Goal: Transaction & Acquisition: Obtain resource

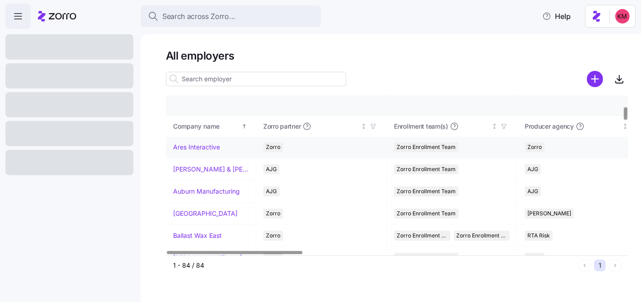
scroll to position [133, 0]
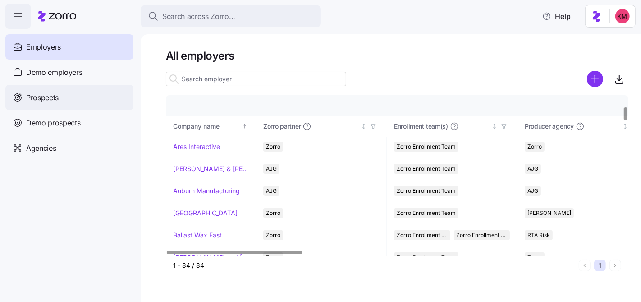
click at [42, 97] on span "Prospects" at bounding box center [42, 97] width 32 height 11
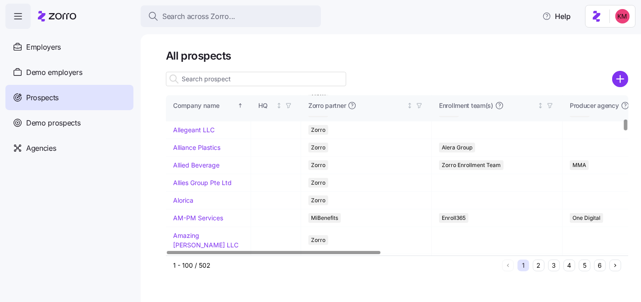
scroll to position [375, 0]
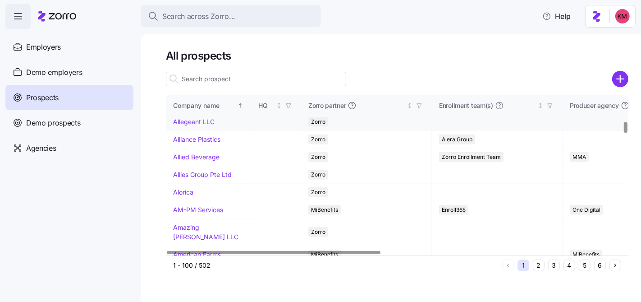
click at [191, 125] on link "Allegeant LLC" at bounding box center [193, 122] width 41 height 8
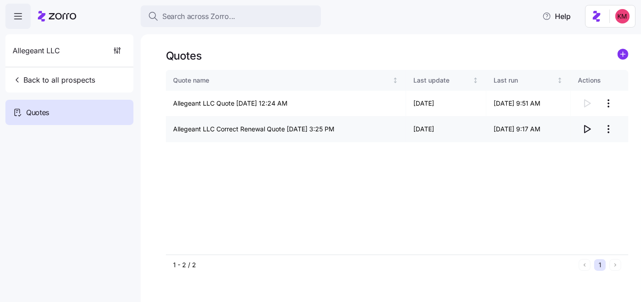
click at [589, 130] on icon "button" at bounding box center [588, 128] width 6 height 7
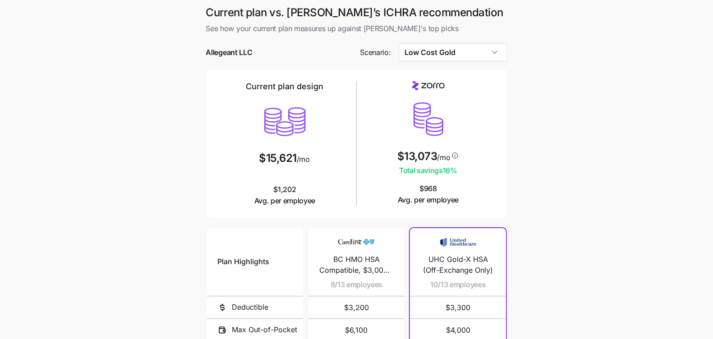
scroll to position [152, 0]
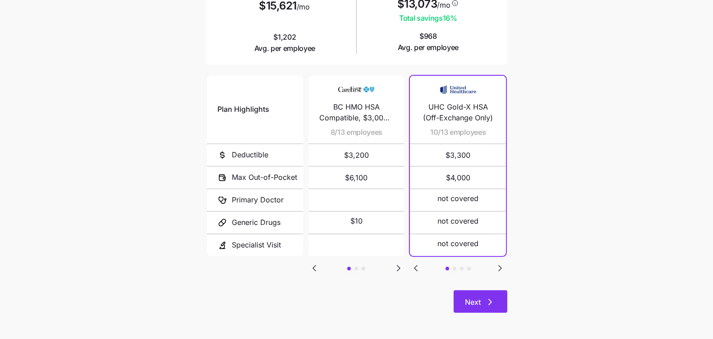
click at [495, 302] on button "Next" at bounding box center [480, 301] width 54 height 23
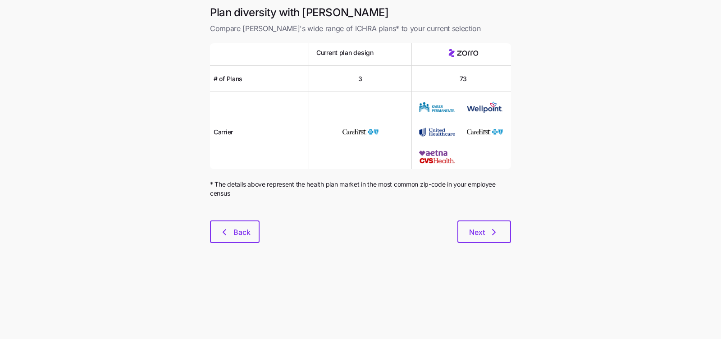
drag, startPoint x: 516, startPoint y: 233, endPoint x: 512, endPoint y: 233, distance: 4.5
click at [516, 233] on div "Plan diversity with Zorro Compare Zorro's wide range of ICHRA plans* to your cu…" at bounding box center [360, 129] width 315 height 248
click at [504, 232] on button "Next" at bounding box center [484, 231] width 54 height 23
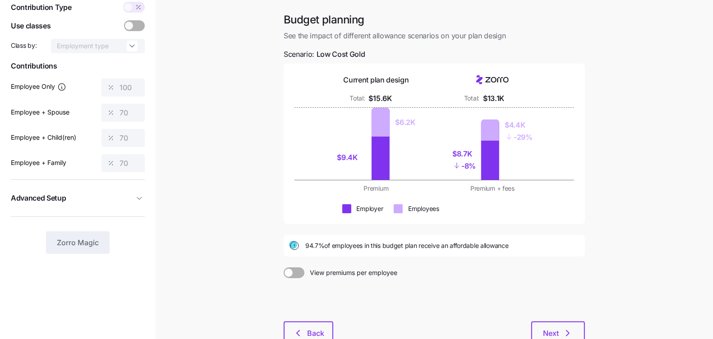
scroll to position [97, 0]
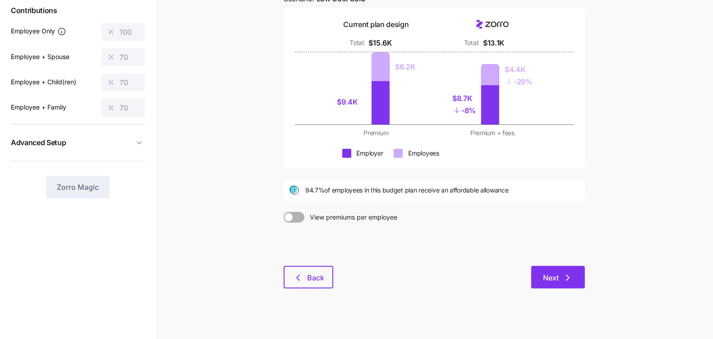
click at [574, 281] on button "Next" at bounding box center [558, 277] width 54 height 23
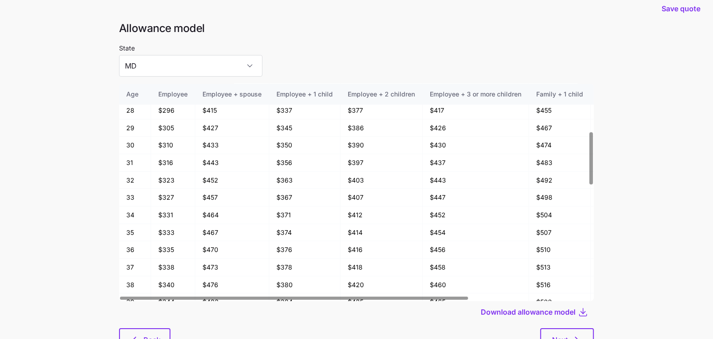
scroll to position [18, 0]
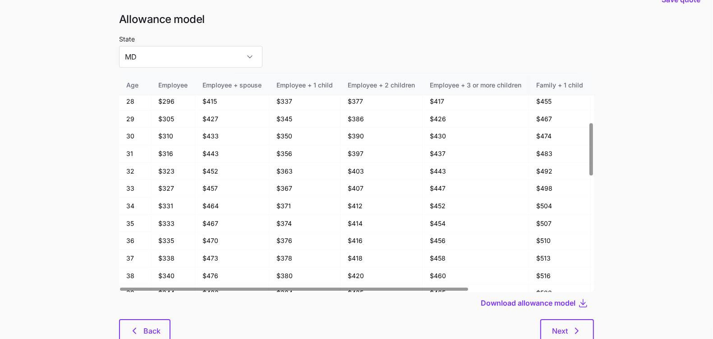
click at [582, 317] on div at bounding box center [356, 316] width 475 height 5
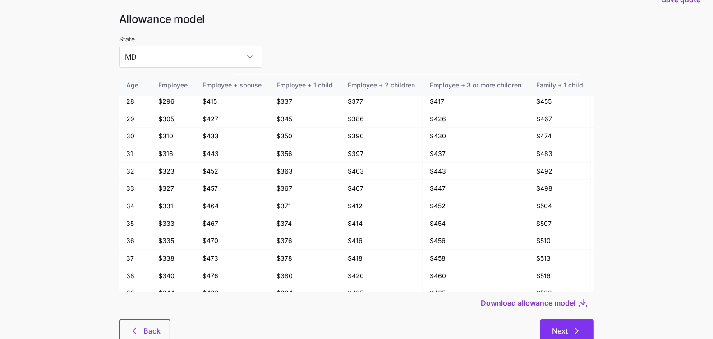
click at [579, 326] on icon "button" at bounding box center [576, 330] width 11 height 11
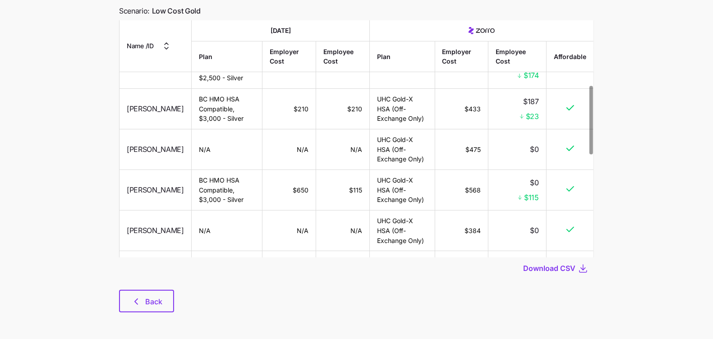
scroll to position [74, 0]
click at [155, 307] on button "Back" at bounding box center [146, 300] width 55 height 23
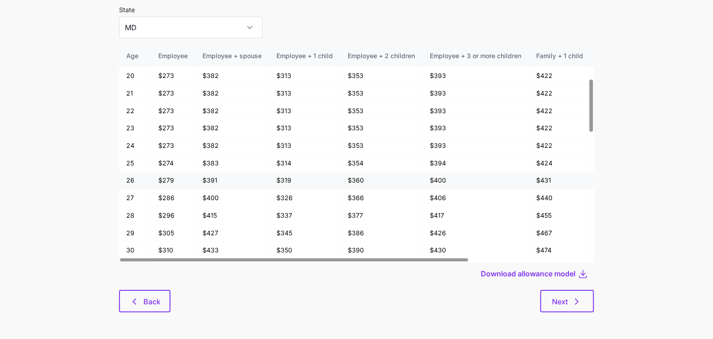
scroll to position [179, 0]
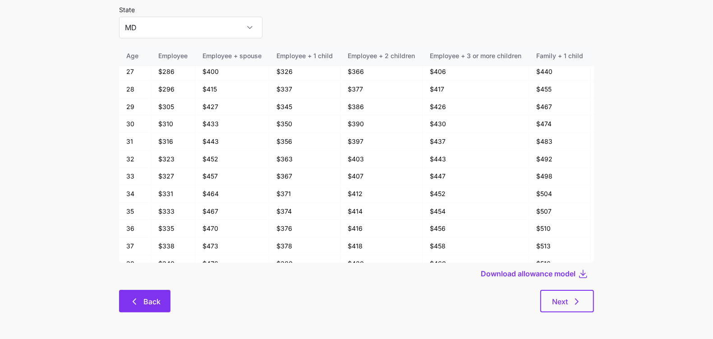
click at [146, 303] on span "Back" at bounding box center [151, 301] width 17 height 11
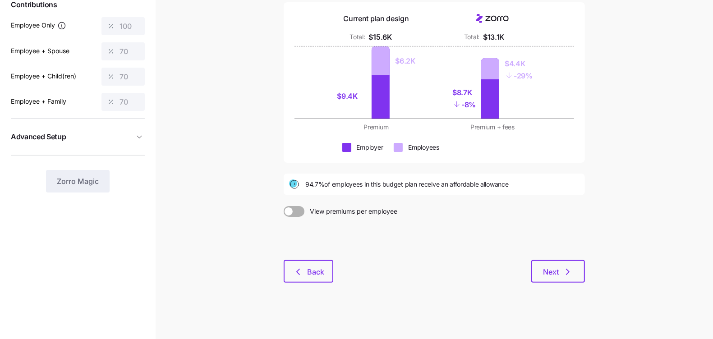
scroll to position [103, 0]
click at [601, 286] on main "Save quote Budget planning See the impact of different allowance scenarios on y…" at bounding box center [356, 118] width 713 height 443
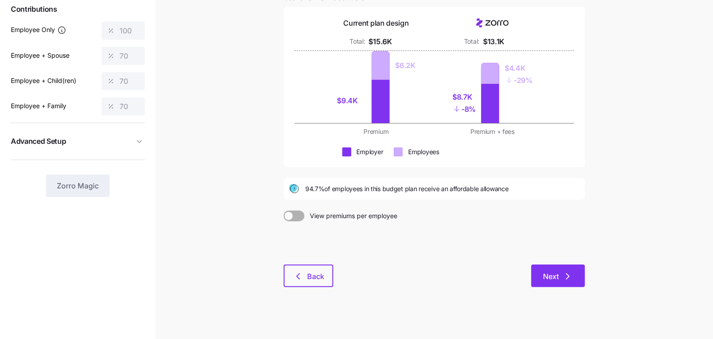
scroll to position [99, 0]
click at [514, 233] on div at bounding box center [433, 241] width 301 height 43
click at [575, 266] on button "Next" at bounding box center [558, 275] width 54 height 23
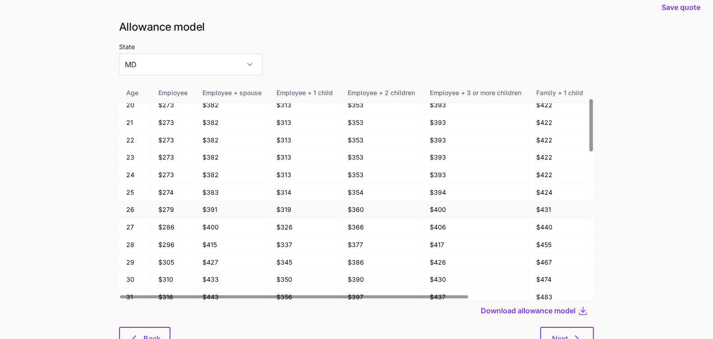
scroll to position [65, 0]
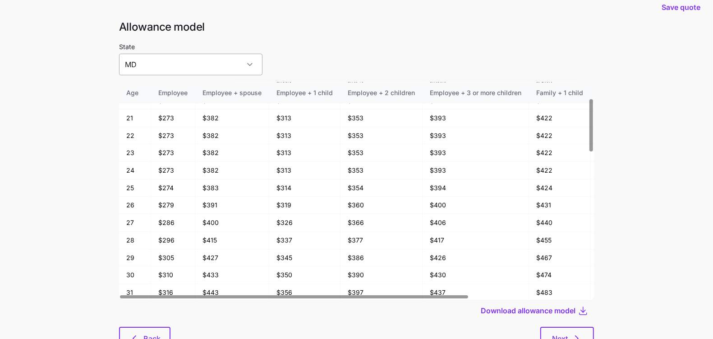
click at [215, 72] on input "MD" at bounding box center [190, 65] width 143 height 22
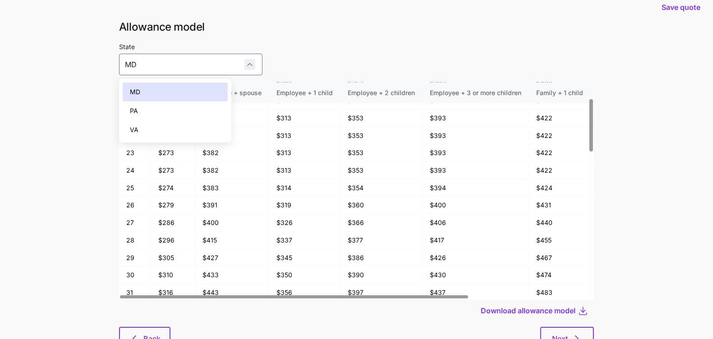
click at [213, 65] on div "MD" at bounding box center [190, 65] width 143 height 22
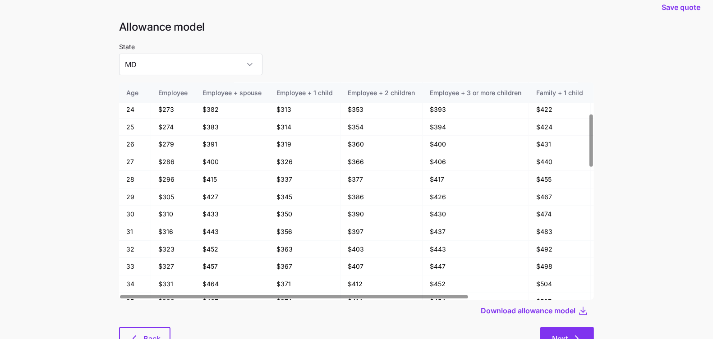
scroll to position [128, 0]
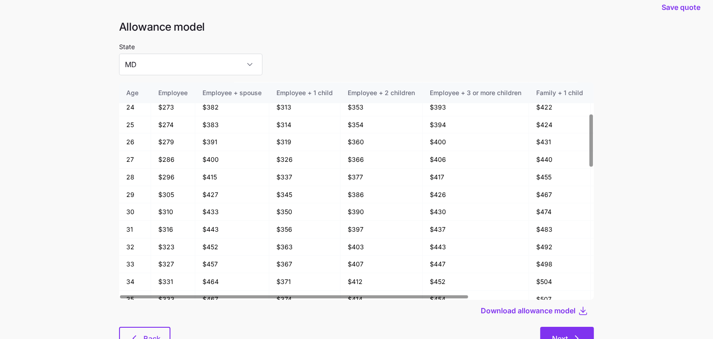
click at [567, 329] on button "Next" at bounding box center [567, 338] width 54 height 23
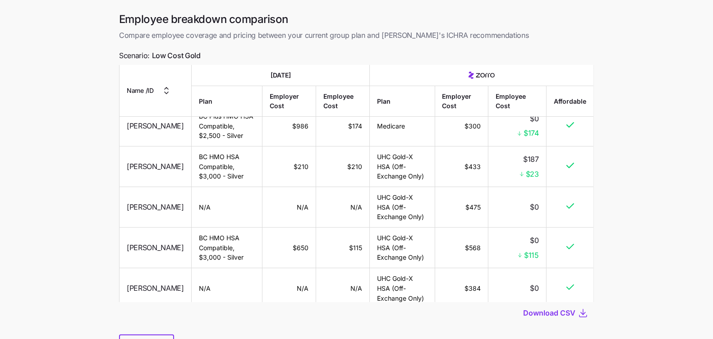
scroll to position [74, 0]
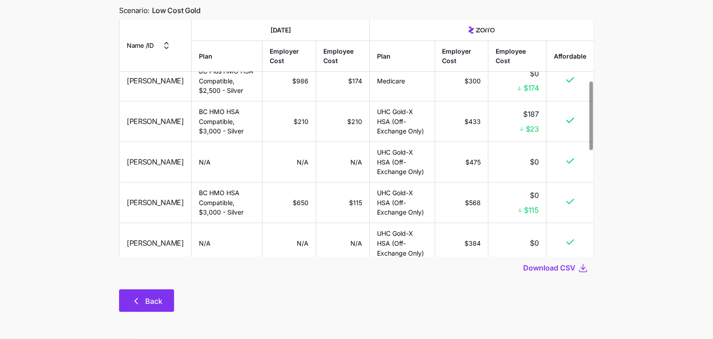
click at [151, 296] on span "Back" at bounding box center [153, 301] width 17 height 11
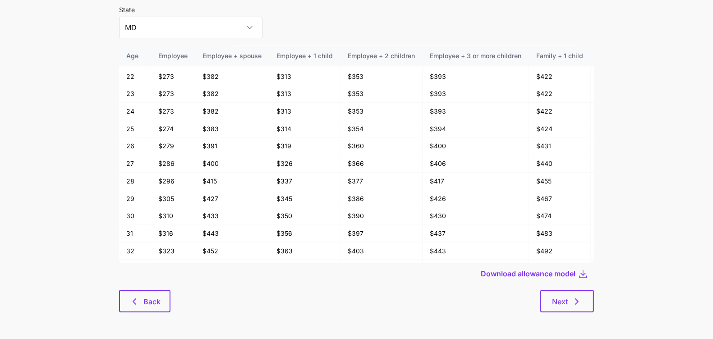
scroll to position [89, 0]
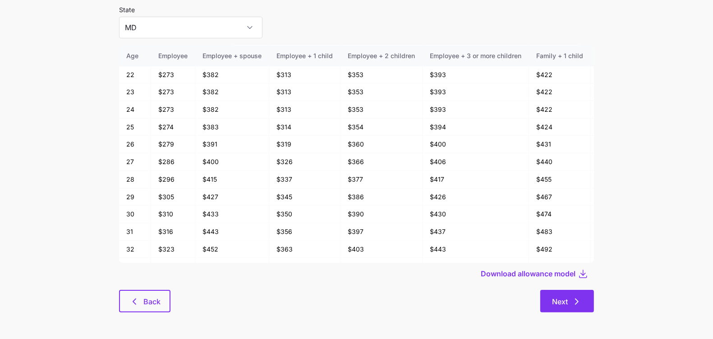
click at [551, 303] on button "Next" at bounding box center [567, 301] width 54 height 23
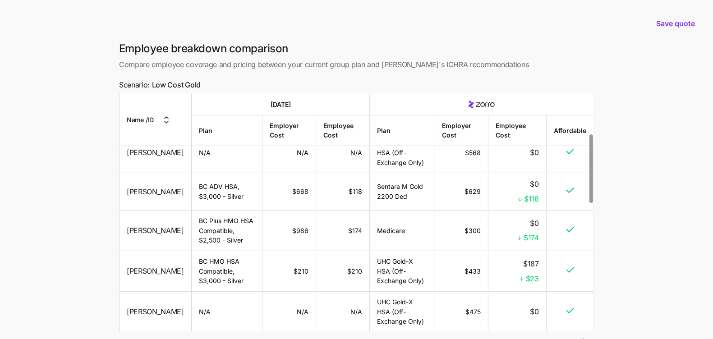
scroll to position [219, 0]
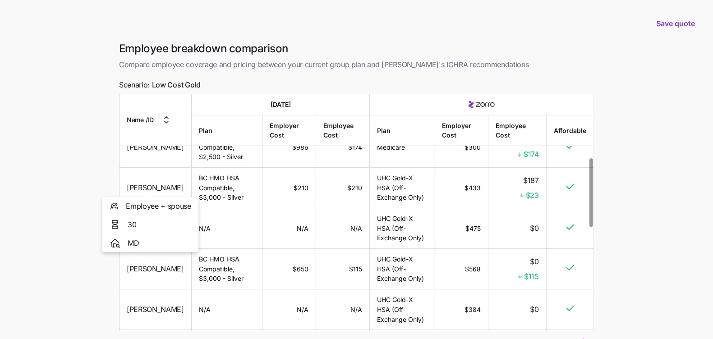
click at [85, 167] on main "Save quote Employee breakdown comparison Compare employee coverage and pricing …" at bounding box center [356, 206] width 713 height 413
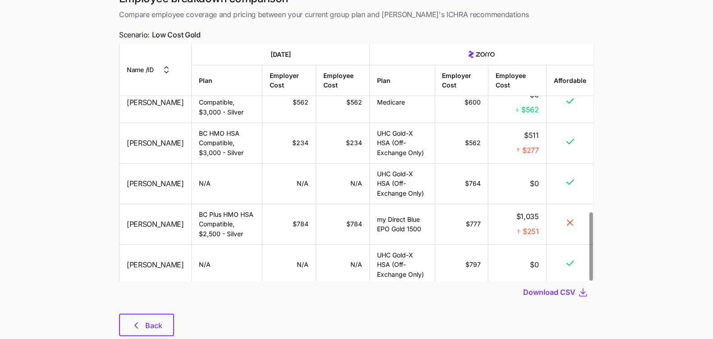
scroll to position [74, 0]
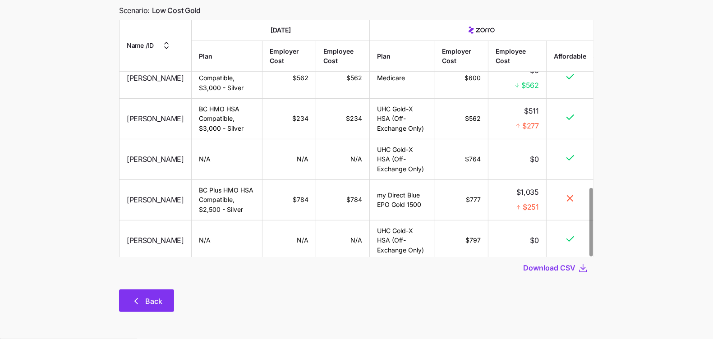
click at [146, 304] on span "Back" at bounding box center [153, 301] width 17 height 11
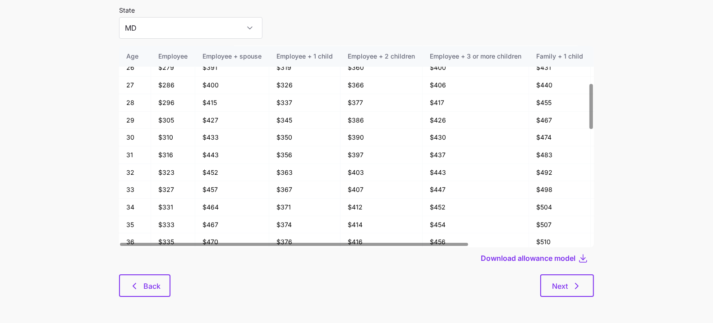
scroll to position [48, 0]
click at [137, 282] on icon "button" at bounding box center [134, 285] width 11 height 11
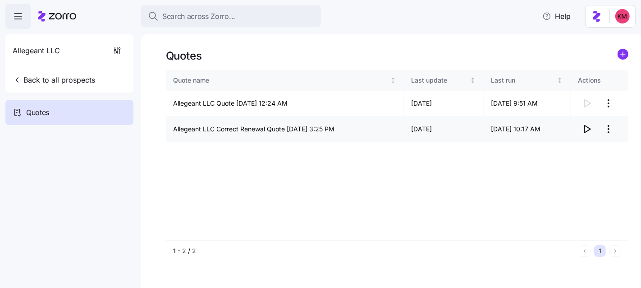
click at [588, 133] on icon "button" at bounding box center [586, 128] width 11 height 11
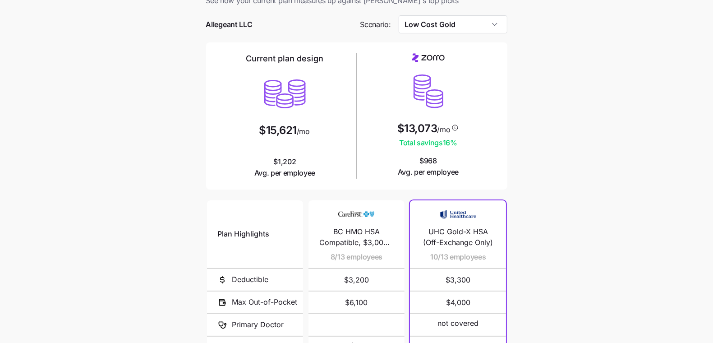
scroll to position [149, 0]
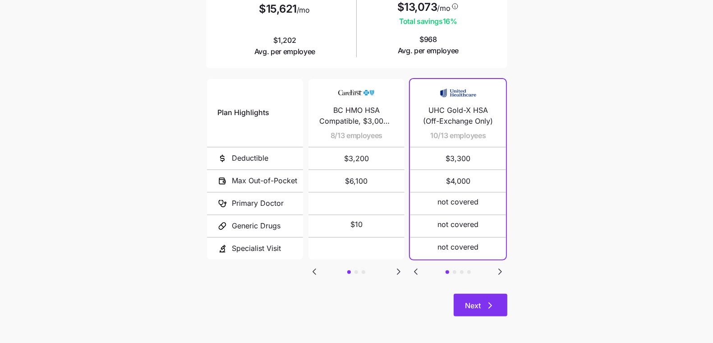
drag, startPoint x: 488, startPoint y: 290, endPoint x: 488, endPoint y: 296, distance: 6.3
click at [488, 290] on div "Plan Highlights Deductible Max Out-of-Pocket Primary Doctor Generic Drugs Speci…" at bounding box center [356, 185] width 301 height 216
click at [485, 301] on icon "button" at bounding box center [489, 305] width 11 height 11
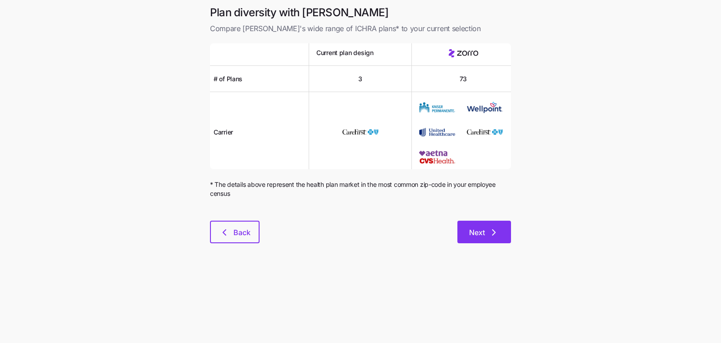
click at [484, 238] on button "Next" at bounding box center [484, 231] width 54 height 23
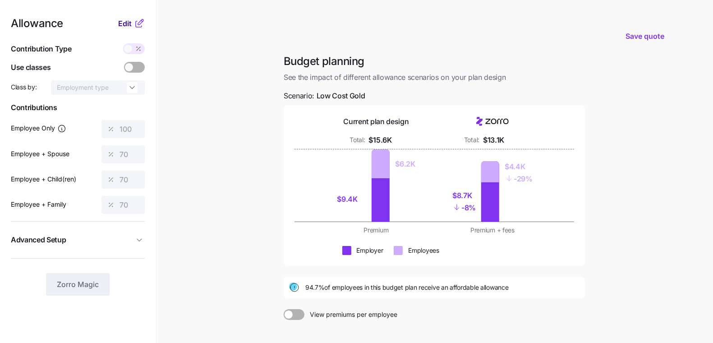
click at [124, 23] on span "Edit" at bounding box center [125, 23] width 14 height 11
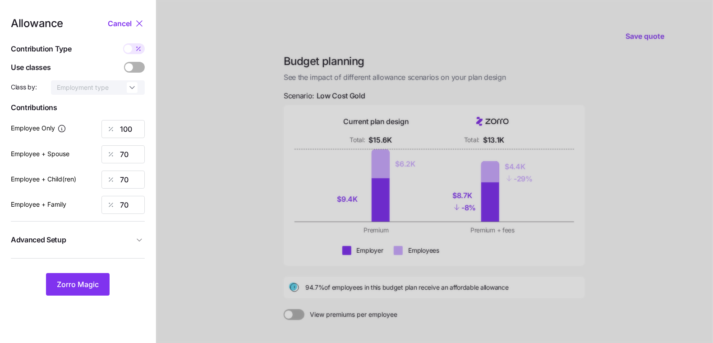
click at [129, 49] on span at bounding box center [128, 49] width 8 height 8
click at [123, 43] on input "checkbox" at bounding box center [123, 43] width 0 height 0
type input "592"
type input "829"
type input "660"
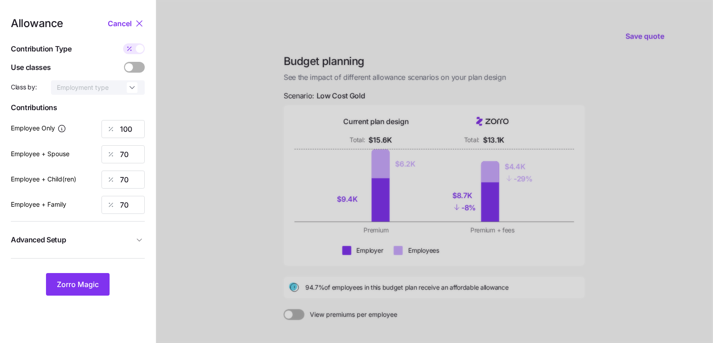
type input "1075"
click at [144, 50] on div at bounding box center [134, 48] width 22 height 11
click at [123, 43] on input "checkbox" at bounding box center [123, 43] width 0 height 0
type input "100"
type input "70"
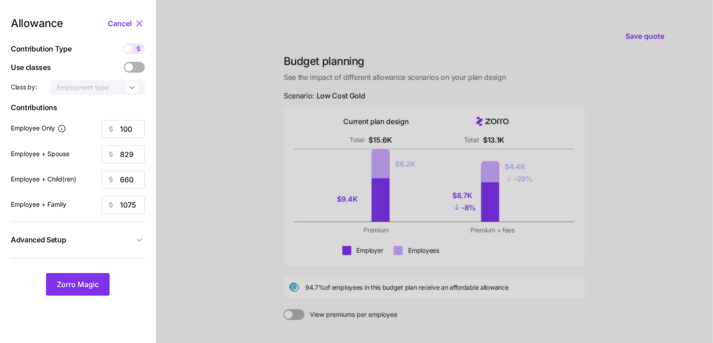
type input "70"
click at [128, 48] on span at bounding box center [128, 49] width 8 height 8
click at [123, 43] on input "checkbox" at bounding box center [123, 43] width 0 height 0
type input "592"
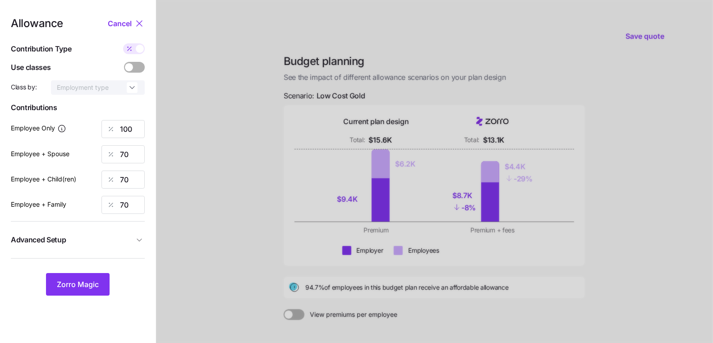
type input "829"
type input "660"
type input "1075"
drag, startPoint x: 138, startPoint y: 50, endPoint x: 128, endPoint y: 107, distance: 58.1
click at [126, 127] on div "Allowance Cancel Contribution Type Use classes Class by: Employment type Contri…" at bounding box center [78, 156] width 134 height 277
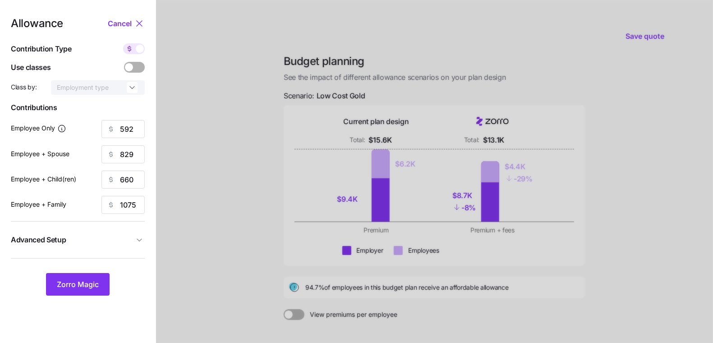
click at [141, 51] on span at bounding box center [140, 49] width 8 height 8
click at [123, 43] on input "checkbox" at bounding box center [123, 43] width 0 height 0
type input "100"
type input "70"
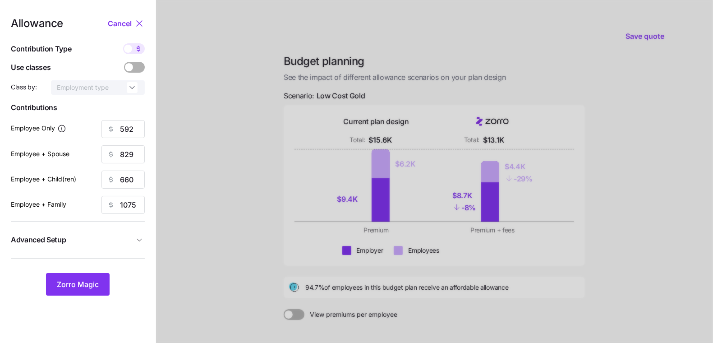
type input "70"
click at [79, 282] on span "Zorro Magic" at bounding box center [78, 284] width 42 height 11
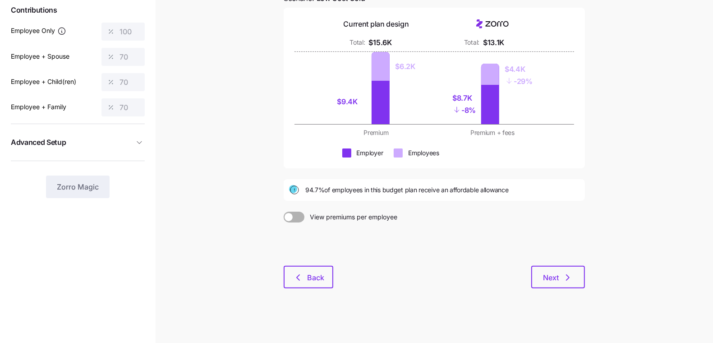
scroll to position [100, 0]
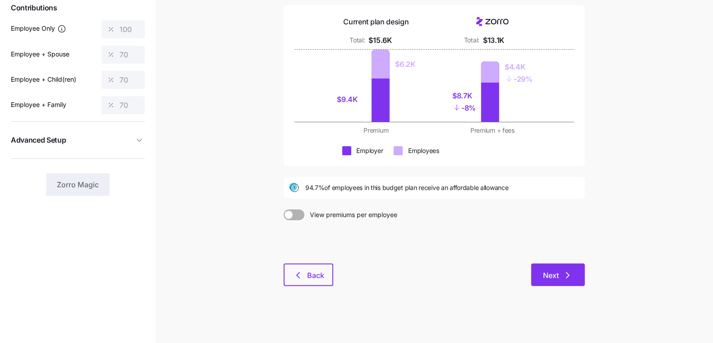
click at [550, 285] on button "Next" at bounding box center [558, 274] width 54 height 23
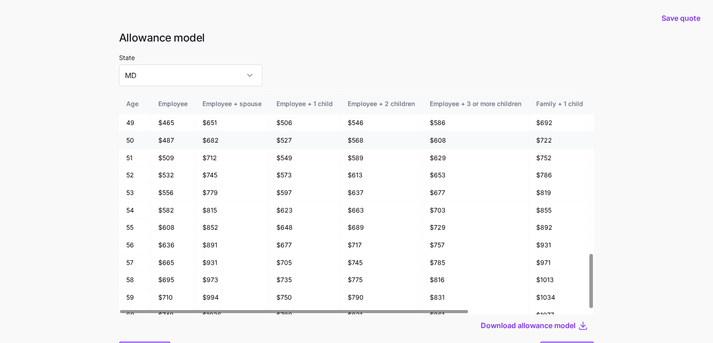
scroll to position [650, 0]
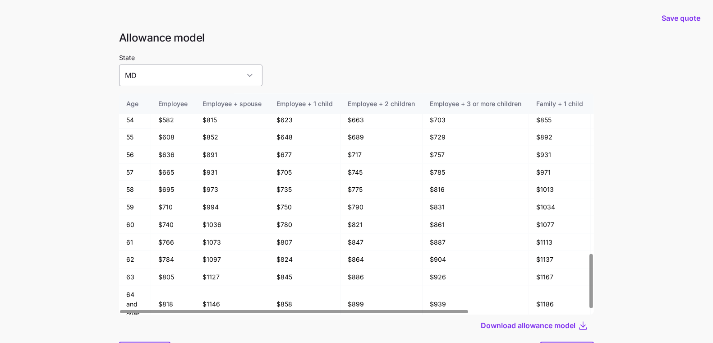
click at [159, 69] on input "MD" at bounding box center [190, 75] width 143 height 22
click at [276, 55] on div "State MD" at bounding box center [356, 69] width 475 height 34
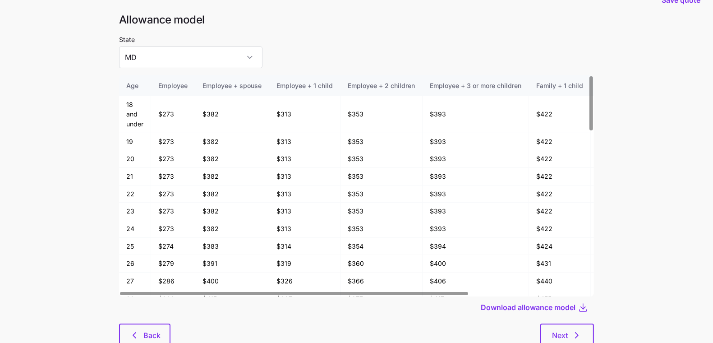
scroll to position [18, 0]
click at [144, 323] on span "Back" at bounding box center [151, 334] width 17 height 11
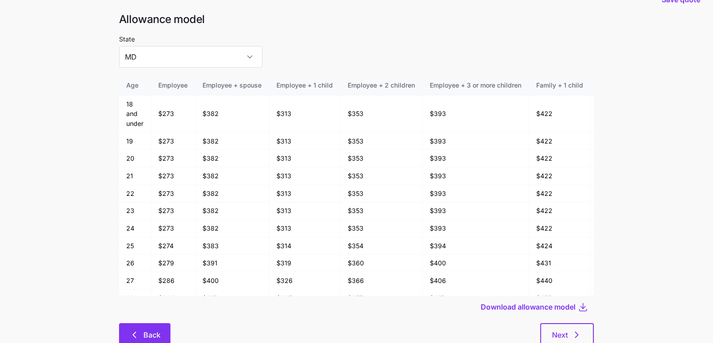
click at [149, 323] on span "Back" at bounding box center [151, 334] width 17 height 11
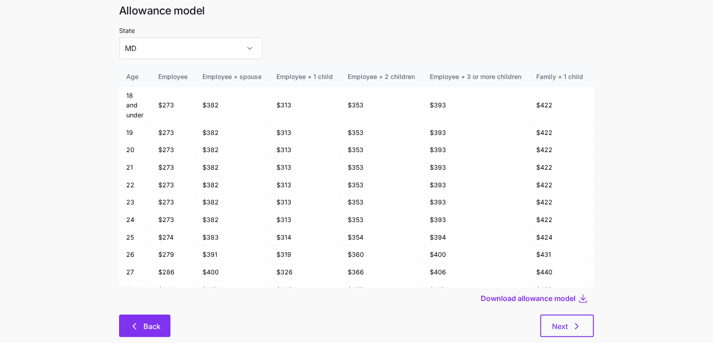
scroll to position [35, 0]
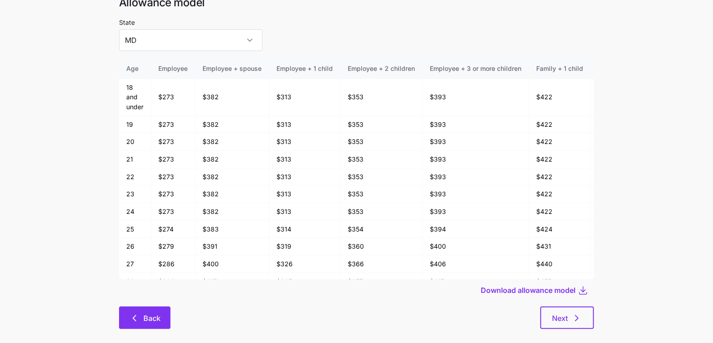
click at [159, 323] on button "Back" at bounding box center [144, 317] width 51 height 23
click at [126, 317] on button "Back" at bounding box center [144, 317] width 51 height 23
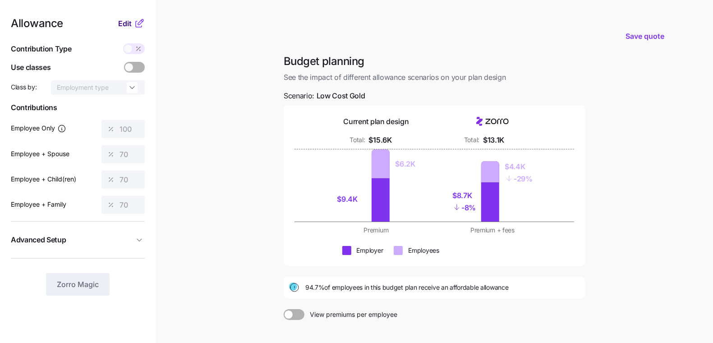
click at [122, 21] on span "Edit" at bounding box center [125, 23] width 14 height 11
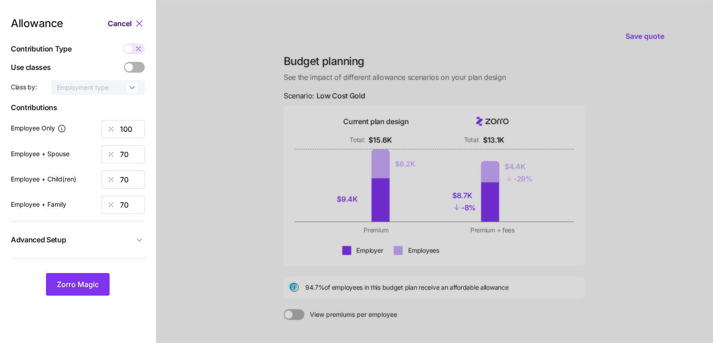
click at [123, 25] on span "Cancel" at bounding box center [120, 23] width 24 height 11
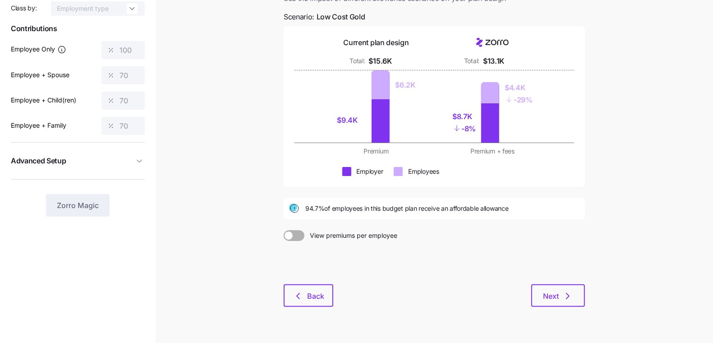
scroll to position [100, 0]
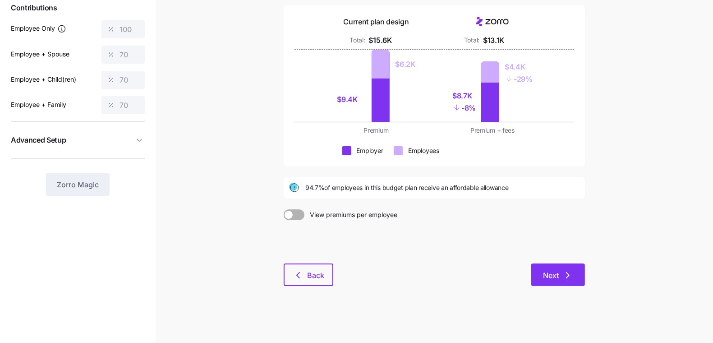
click at [576, 279] on button "Next" at bounding box center [558, 274] width 54 height 23
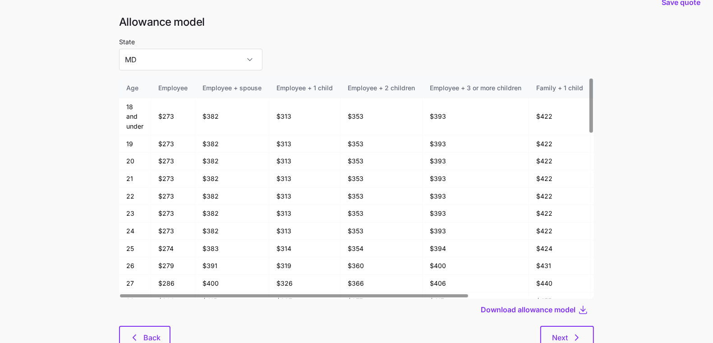
scroll to position [48, 0]
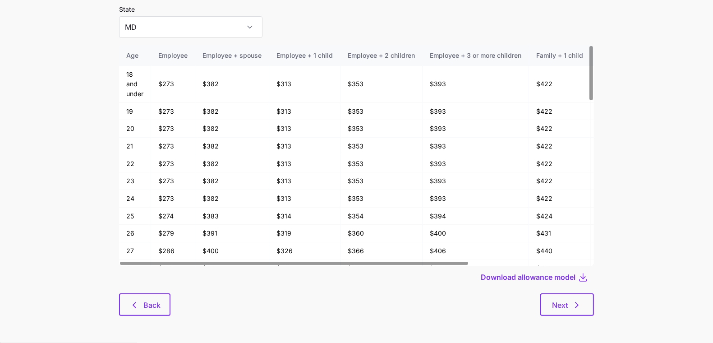
click at [597, 297] on div "Allowance model State MD Age Employee Employee + spouse Employee + 1 child Empl…" at bounding box center [356, 154] width 489 height 344
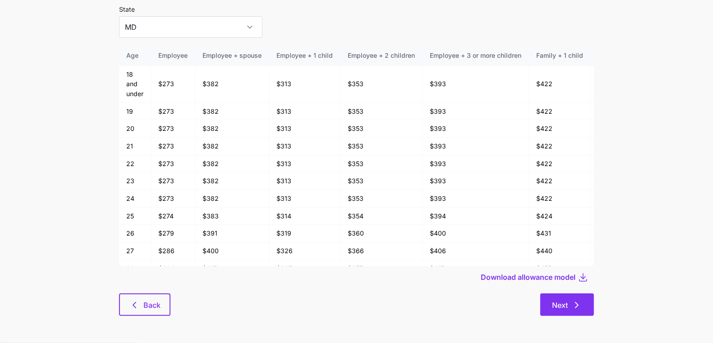
click at [574, 304] on icon "button" at bounding box center [576, 304] width 11 height 11
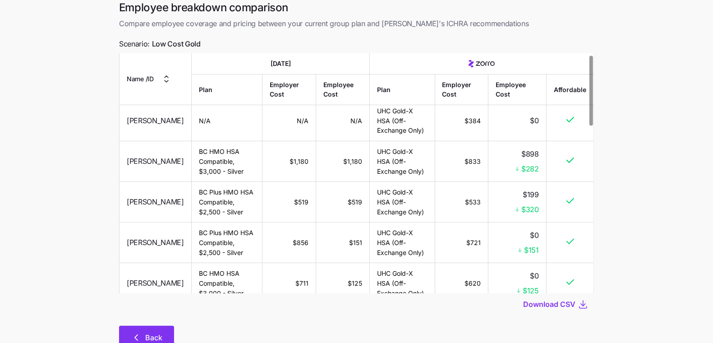
scroll to position [73, 0]
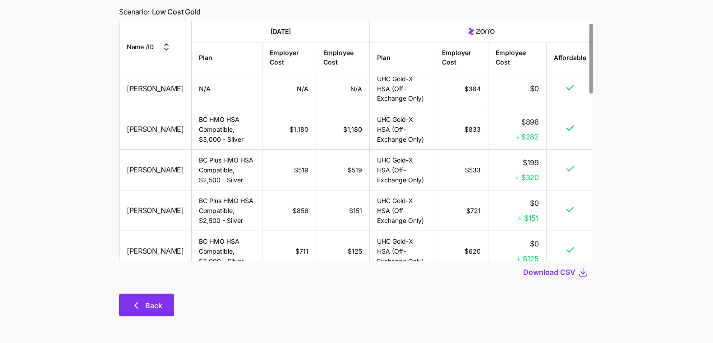
click at [143, 308] on span "Back" at bounding box center [147, 305] width 32 height 11
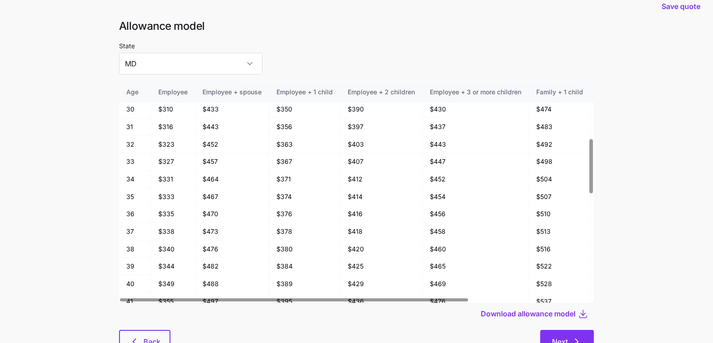
scroll to position [14, 0]
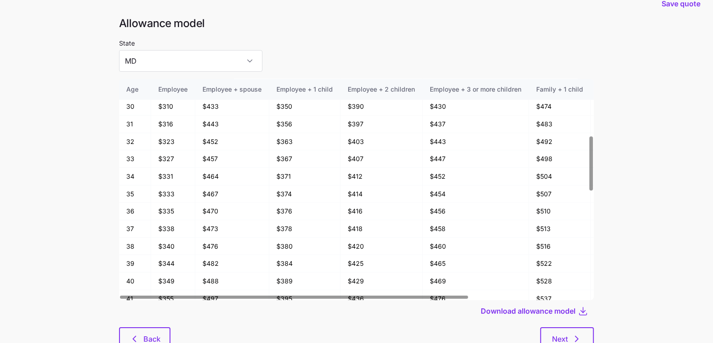
drag, startPoint x: 572, startPoint y: 335, endPoint x: 273, endPoint y: 295, distance: 301.5
click at [271, 295] on div "Allowance model State MD Age Employee Employee + spouse Employee + 1 child Empl…" at bounding box center [356, 188] width 489 height 344
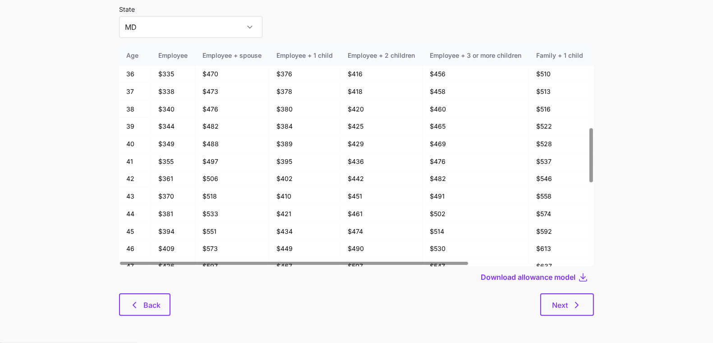
scroll to position [333, 0]
click at [568, 315] on button "Next" at bounding box center [567, 304] width 54 height 23
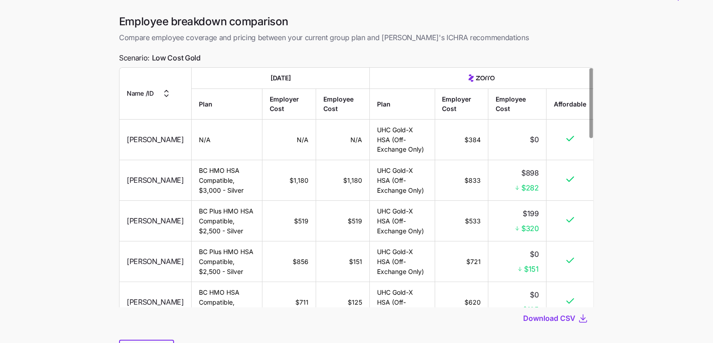
scroll to position [38, 0]
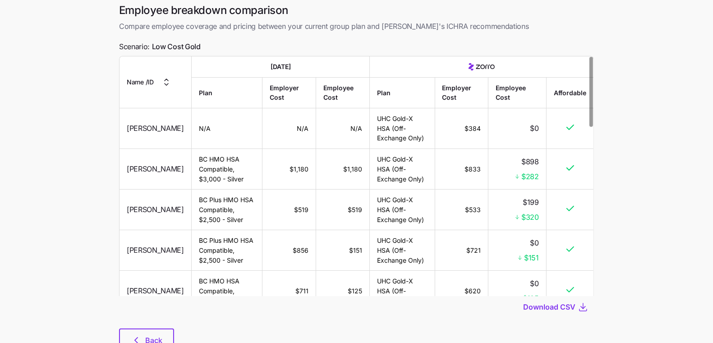
click at [130, 323] on div at bounding box center [356, 322] width 475 height 11
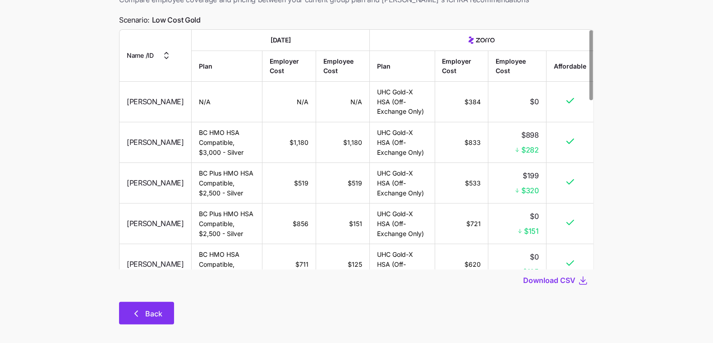
click at [143, 306] on button "Back" at bounding box center [146, 313] width 55 height 23
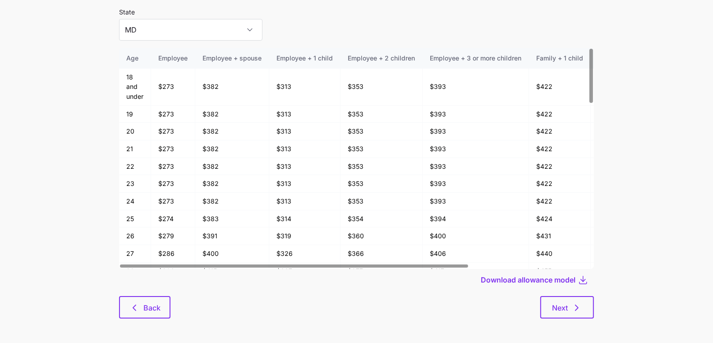
scroll to position [48, 0]
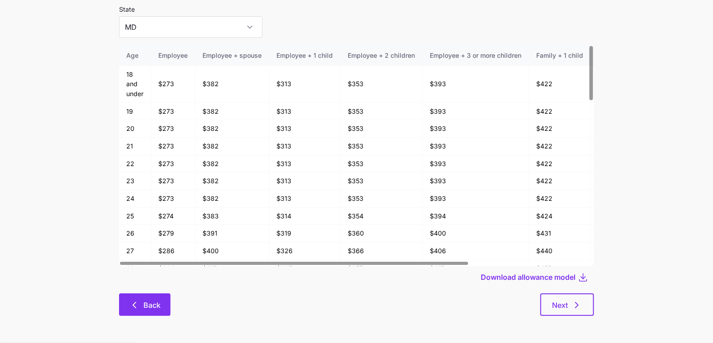
click at [151, 308] on span "Back" at bounding box center [151, 304] width 17 height 11
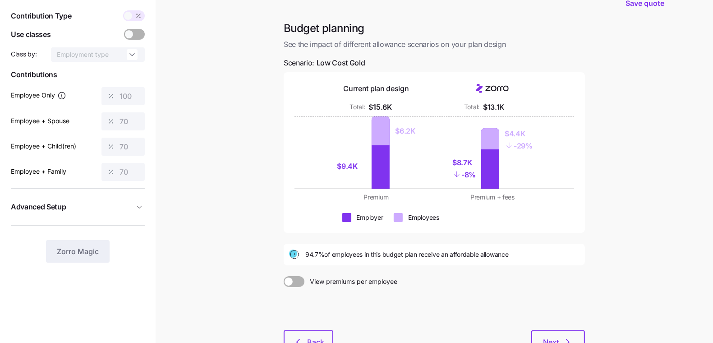
scroll to position [100, 0]
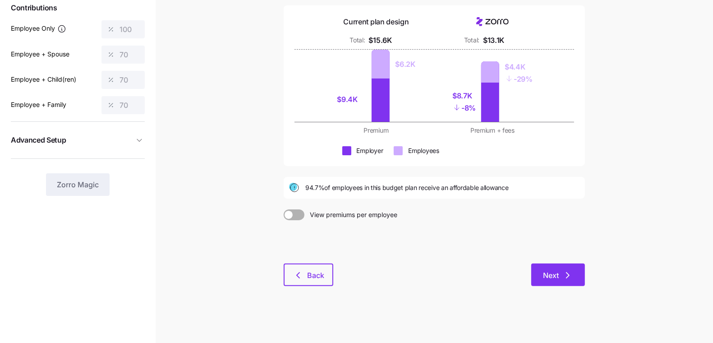
click at [578, 281] on button "Next" at bounding box center [558, 274] width 54 height 23
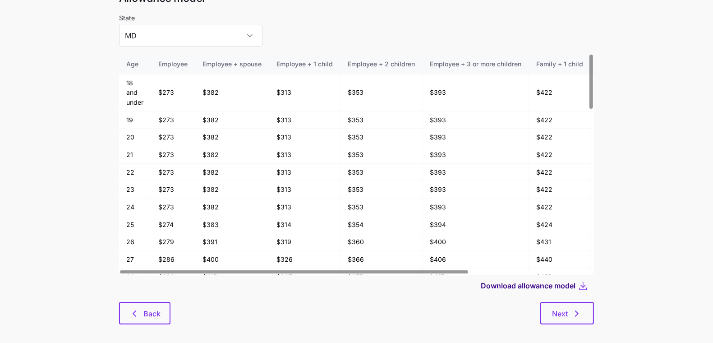
scroll to position [48, 0]
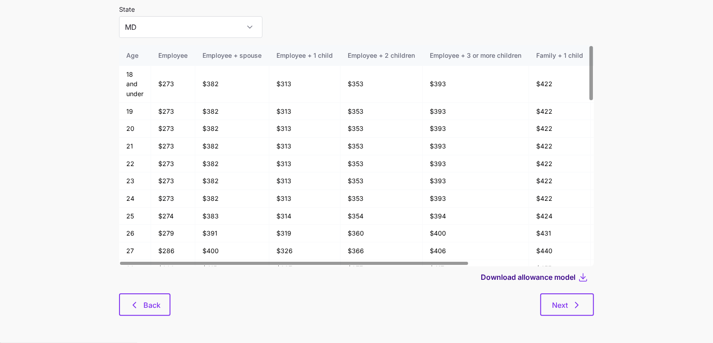
click at [544, 277] on span "Download allowance model" at bounding box center [527, 276] width 95 height 11
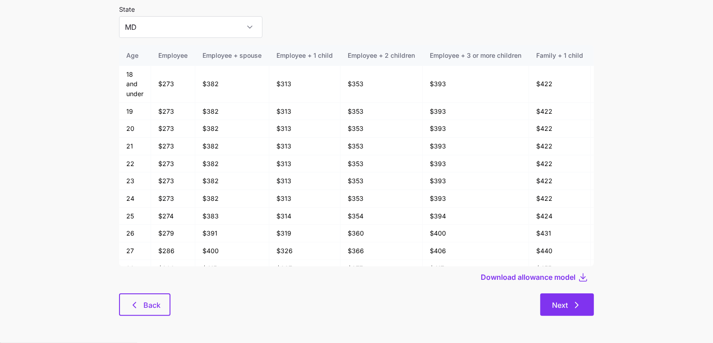
click at [575, 310] on button "Next" at bounding box center [567, 304] width 54 height 23
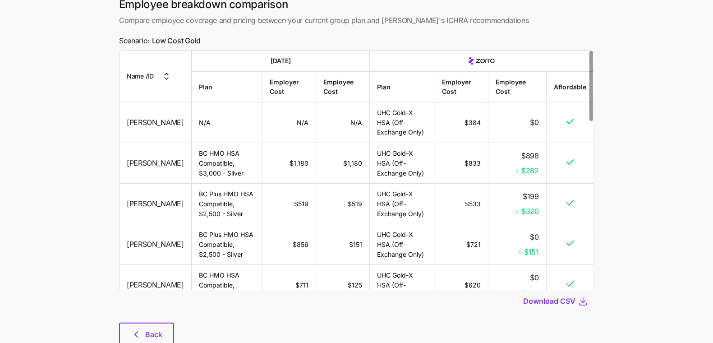
scroll to position [73, 0]
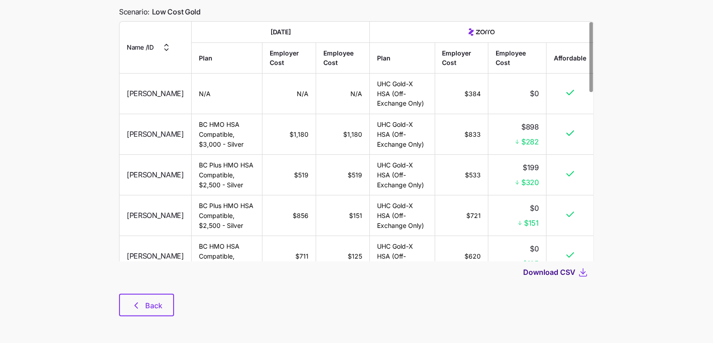
click at [551, 271] on span "Download CSV" at bounding box center [549, 271] width 52 height 11
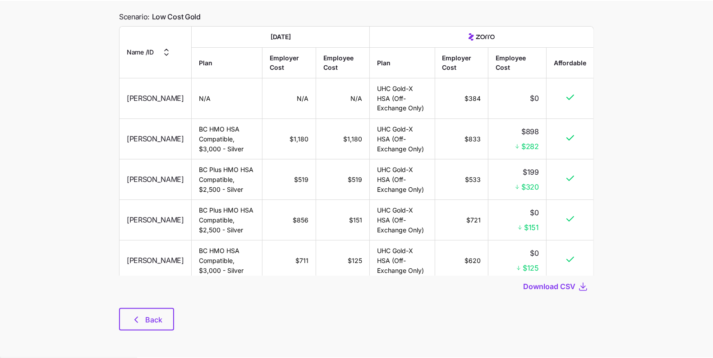
scroll to position [68, 0]
